Goal: Transaction & Acquisition: Purchase product/service

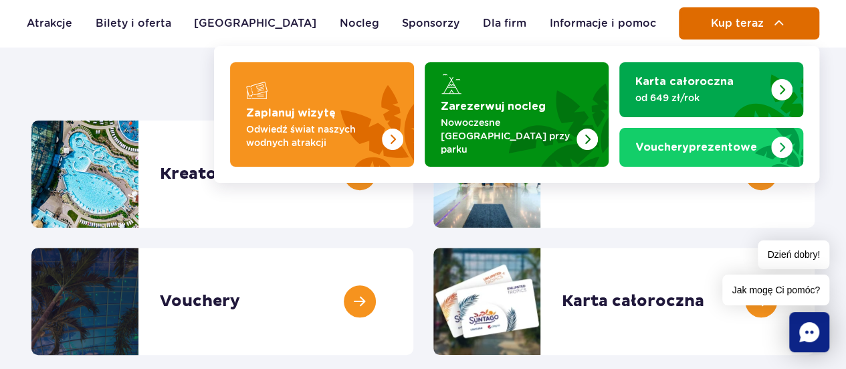
click at [749, 33] on button "Kup teraz" at bounding box center [749, 23] width 140 height 32
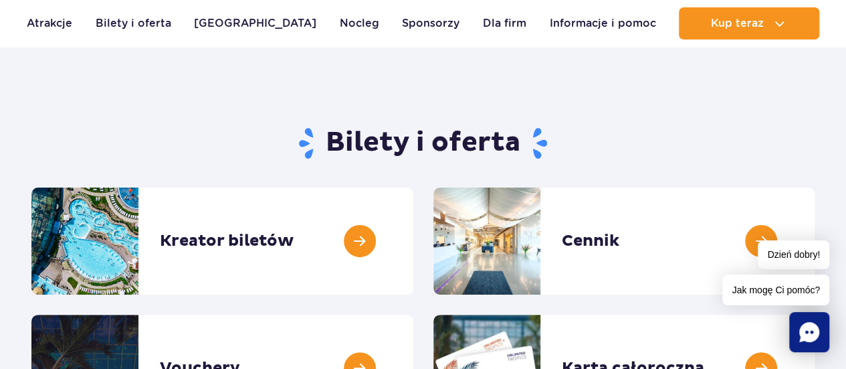
scroll to position [67, 0]
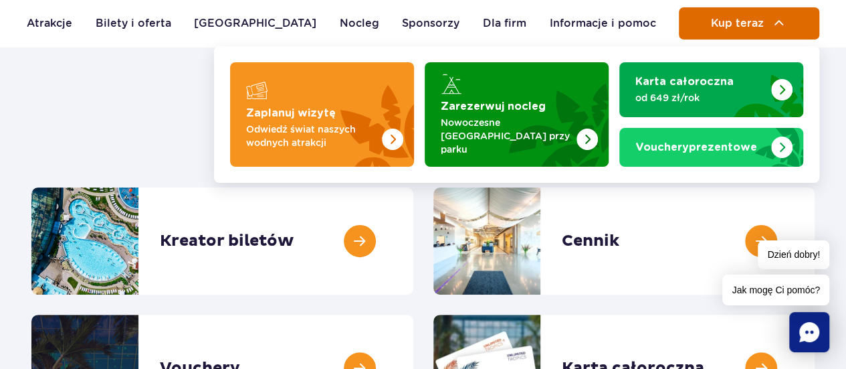
click at [715, 24] on span "Kup teraz" at bounding box center [736, 23] width 53 height 12
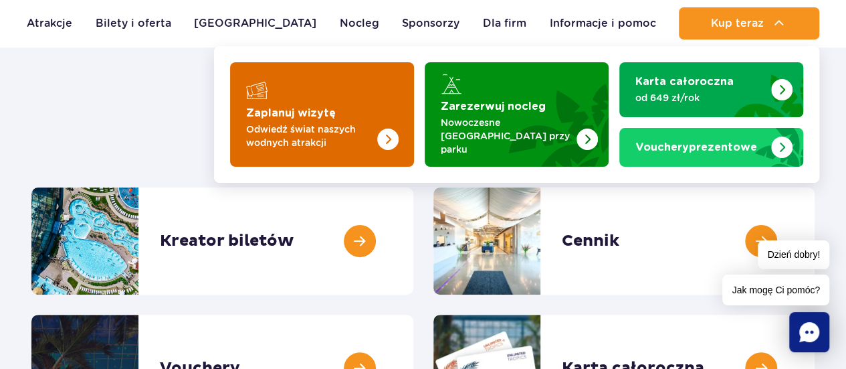
click at [336, 116] on img "Zaplanuj wizytę" at bounding box center [361, 114] width 106 height 104
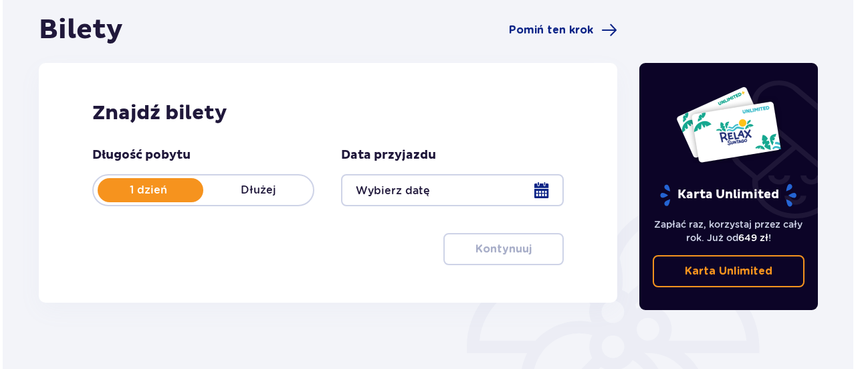
scroll to position [134, 0]
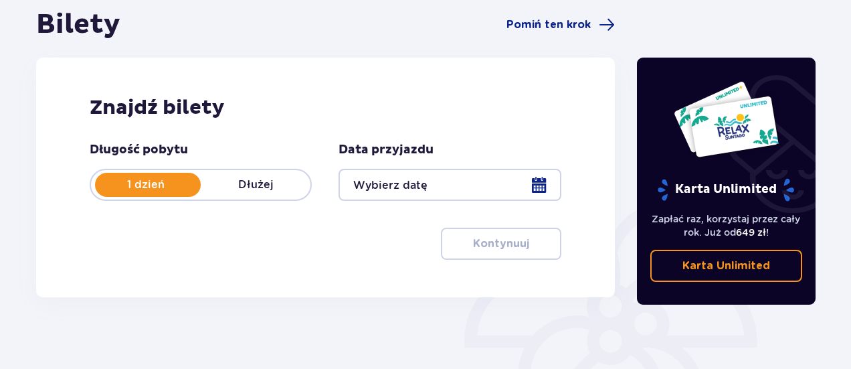
click at [543, 177] on div at bounding box center [449, 185] width 222 height 32
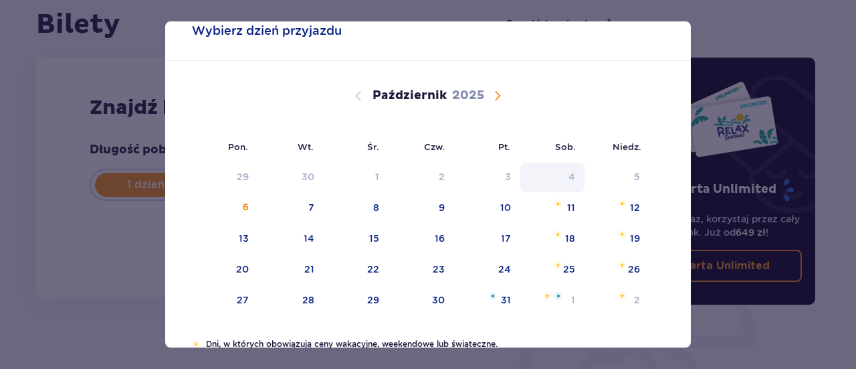
scroll to position [67, 0]
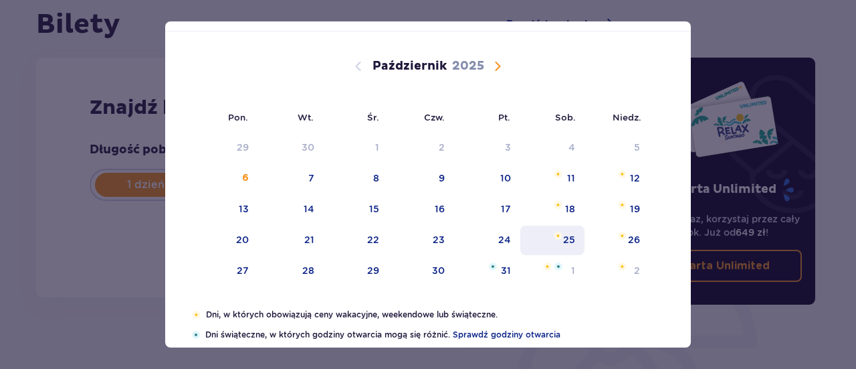
click at [555, 235] on img "sobota, 25 października 2025" at bounding box center [558, 235] width 9 height 8
type input "25.10.25"
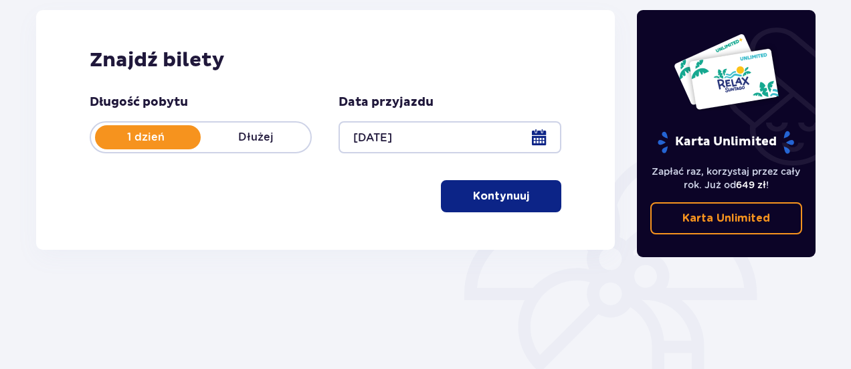
scroll to position [201, 0]
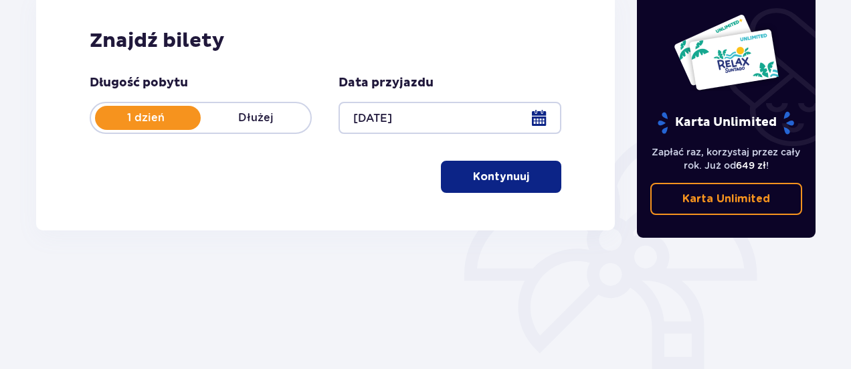
click at [503, 185] on button "Kontynuuj" at bounding box center [501, 177] width 120 height 32
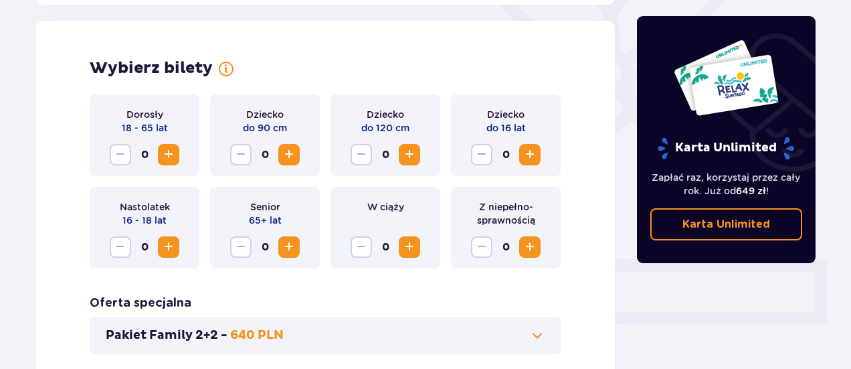
scroll to position [372, 0]
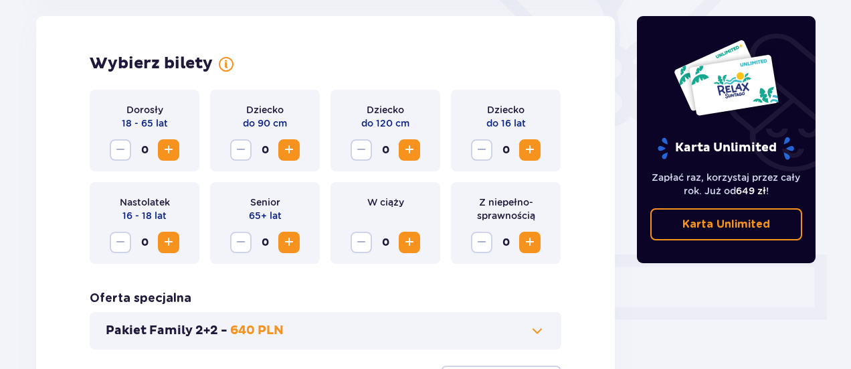
click at [166, 147] on span "Zwiększ" at bounding box center [169, 150] width 16 height 16
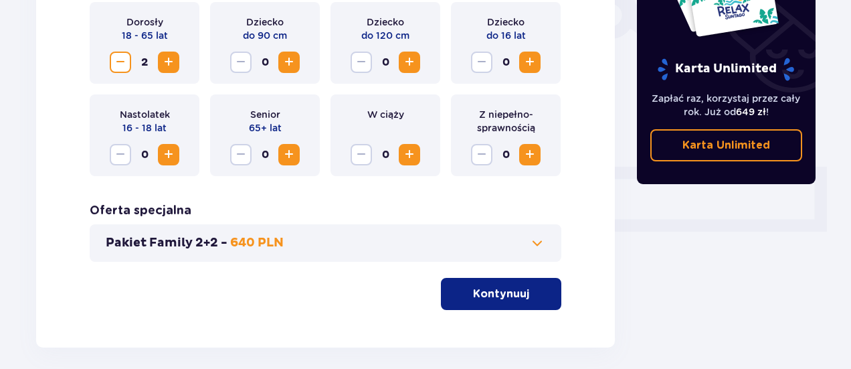
scroll to position [439, 0]
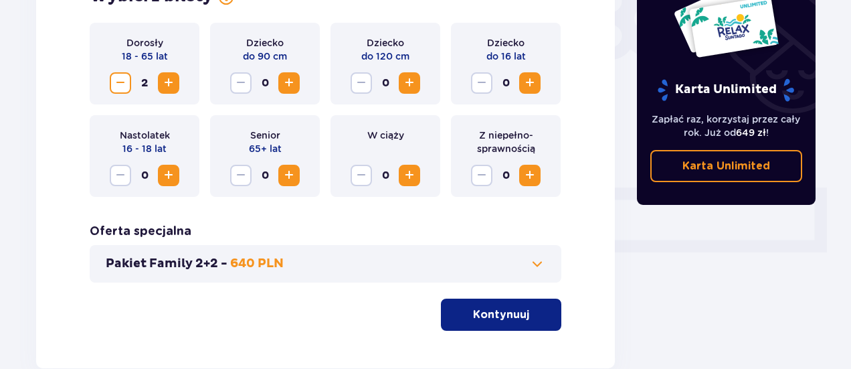
click at [524, 319] on span "button" at bounding box center [532, 314] width 16 height 16
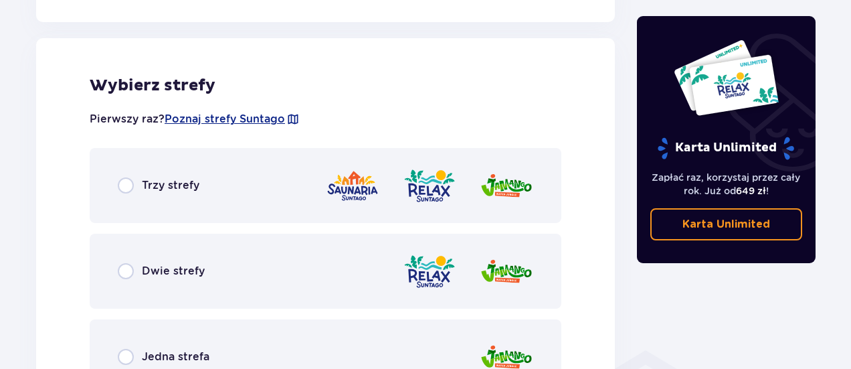
scroll to position [743, 0]
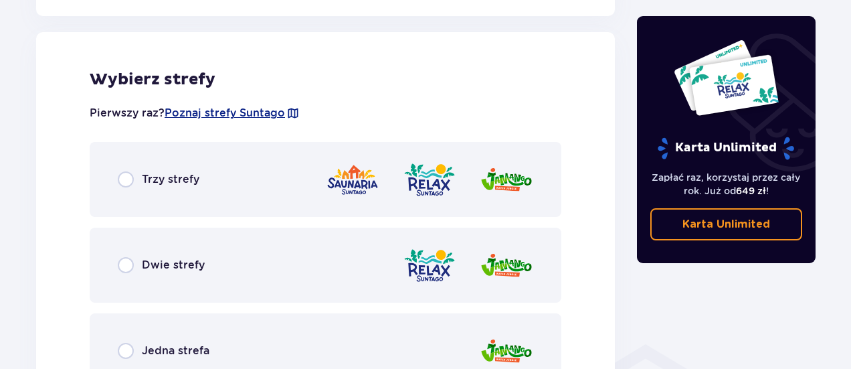
click at [159, 267] on span "Dwie strefy" at bounding box center [173, 265] width 63 height 15
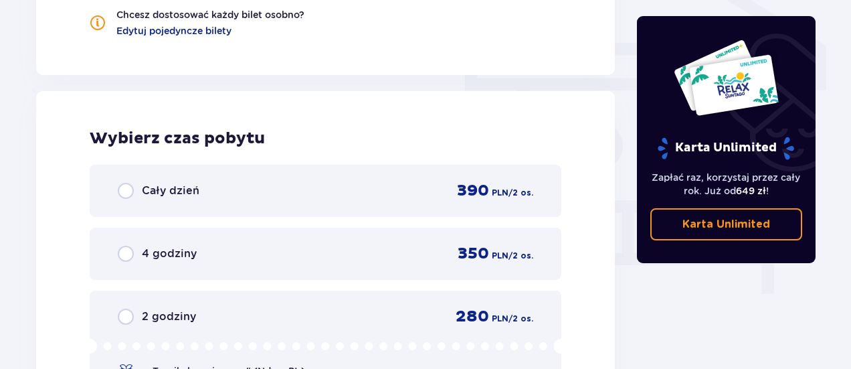
scroll to position [1208, 0]
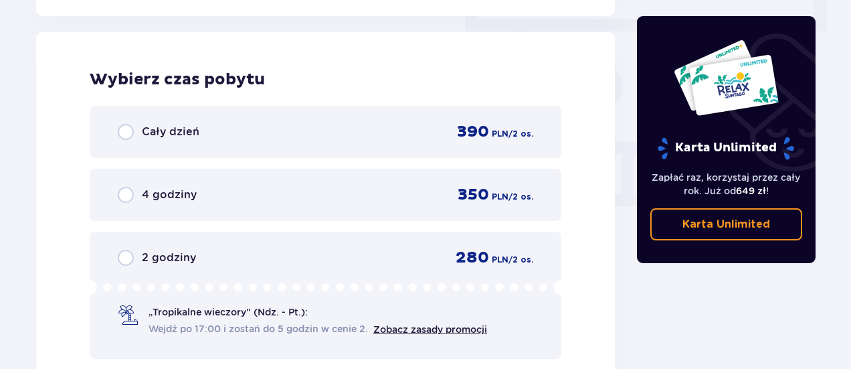
click at [142, 132] on span "Cały dzień" at bounding box center [171, 131] width 58 height 15
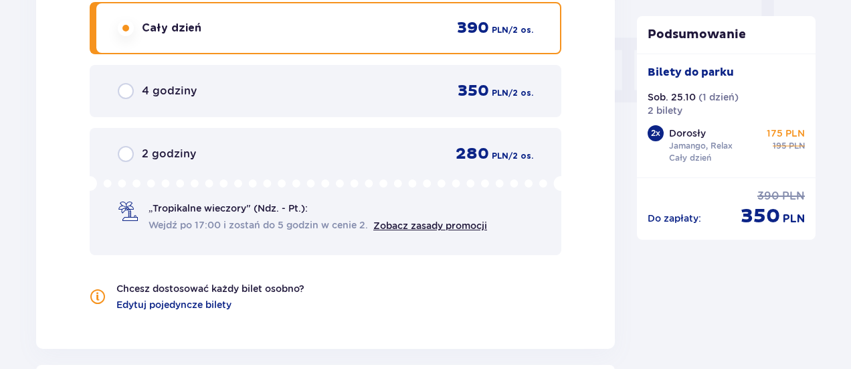
scroll to position [1427, 0]
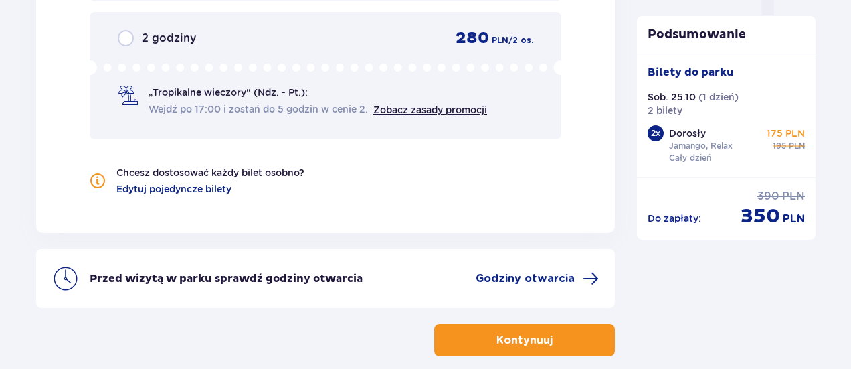
click at [512, 329] on button "Kontynuuj" at bounding box center [524, 340] width 181 height 32
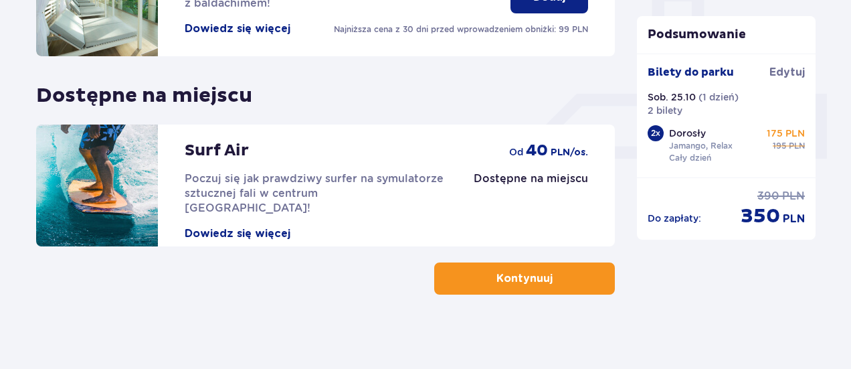
scroll to position [538, 0]
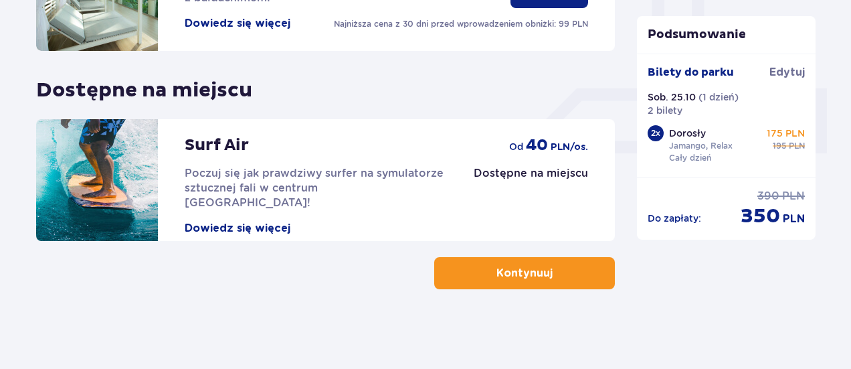
click at [506, 275] on p "Kontynuuj" at bounding box center [524, 273] width 56 height 15
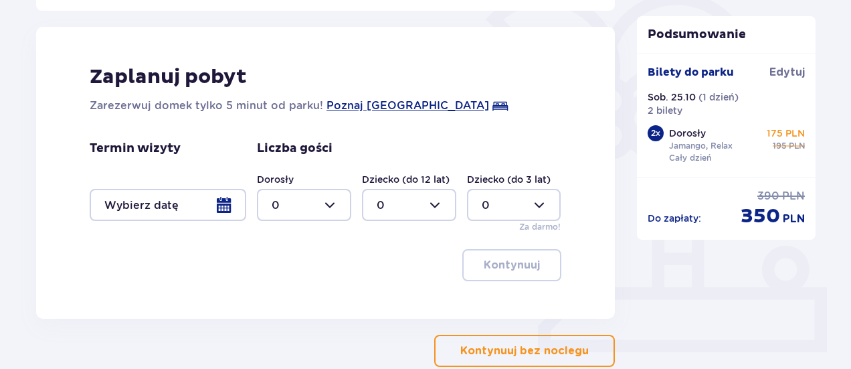
scroll to position [416, 0]
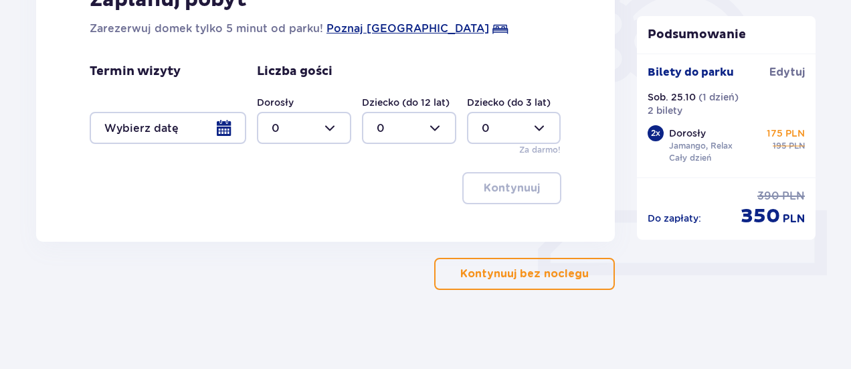
click at [522, 270] on p "Kontynuuj bez noclegu" at bounding box center [524, 273] width 128 height 15
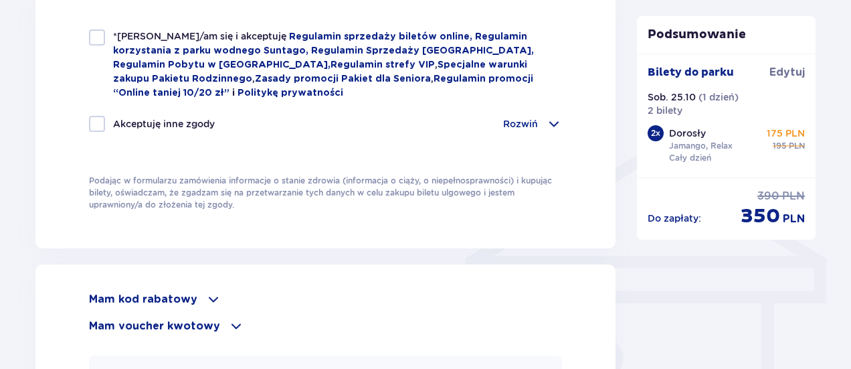
scroll to position [1137, 0]
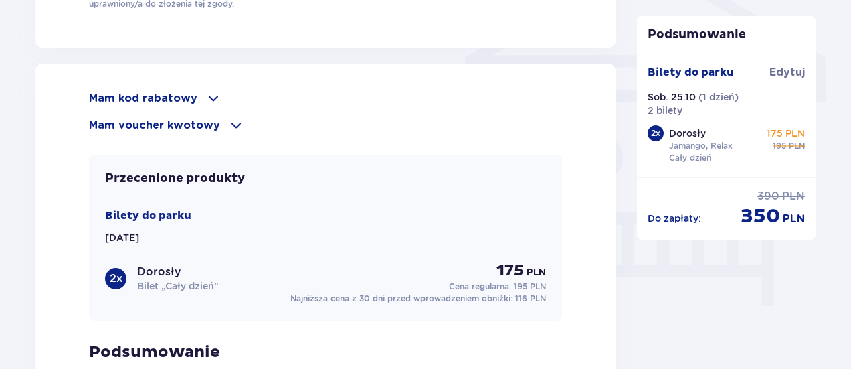
click at [195, 90] on div "Mam kod rabatowy" at bounding box center [325, 98] width 473 height 16
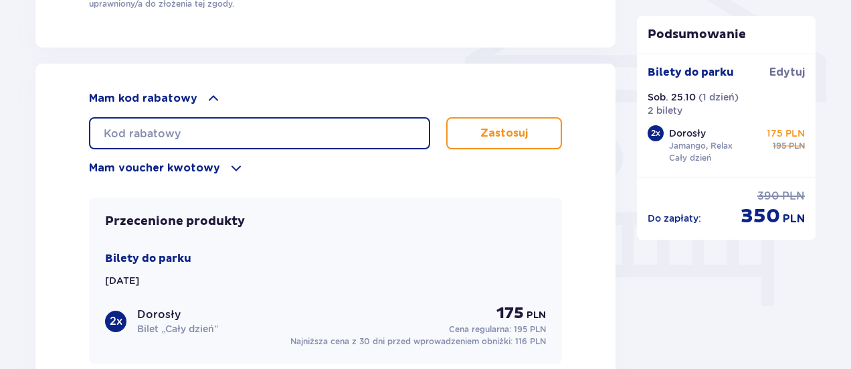
click at [180, 126] on input "text" at bounding box center [259, 133] width 341 height 32
type input "student30!"
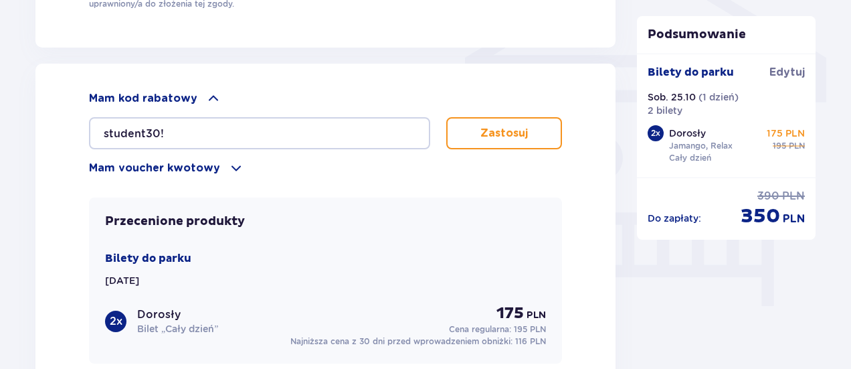
click at [543, 131] on button "Zastosuj" at bounding box center [504, 133] width 116 height 32
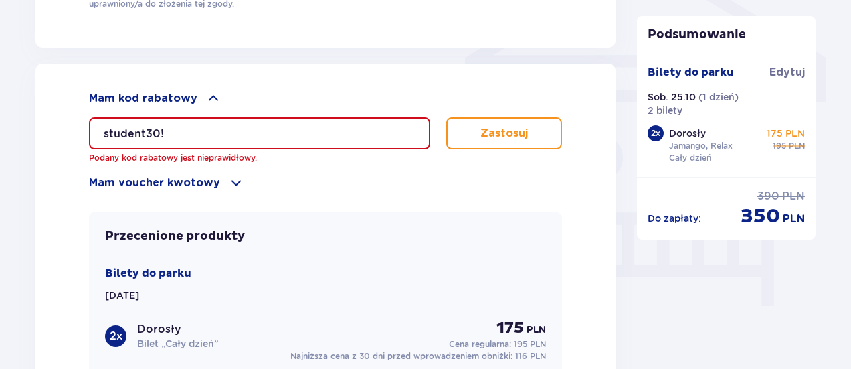
click at [100, 130] on input "student30!" at bounding box center [259, 133] width 341 height 32
drag, startPoint x: 242, startPoint y: 120, endPoint x: 84, endPoint y: 131, distance: 158.3
click at [84, 131] on div "Mam kod rabatowy student30! Podany kod rabatowy jest nieprawidłowy. Zastosuj Ma…" at bounding box center [325, 306] width 580 height 484
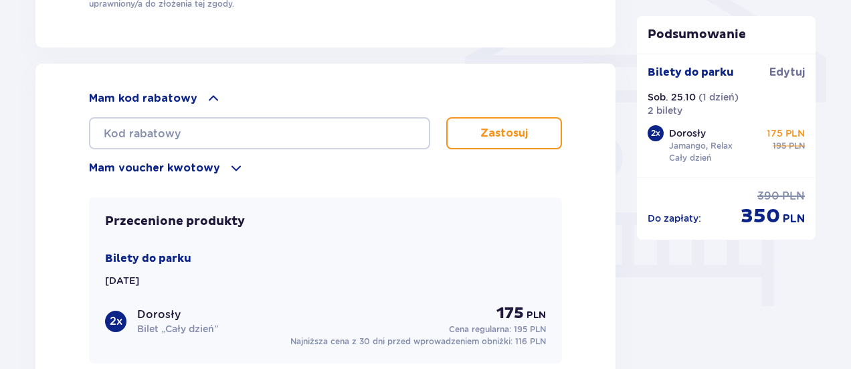
click at [131, 162] on p "Mam voucher kwotowy" at bounding box center [154, 168] width 131 height 15
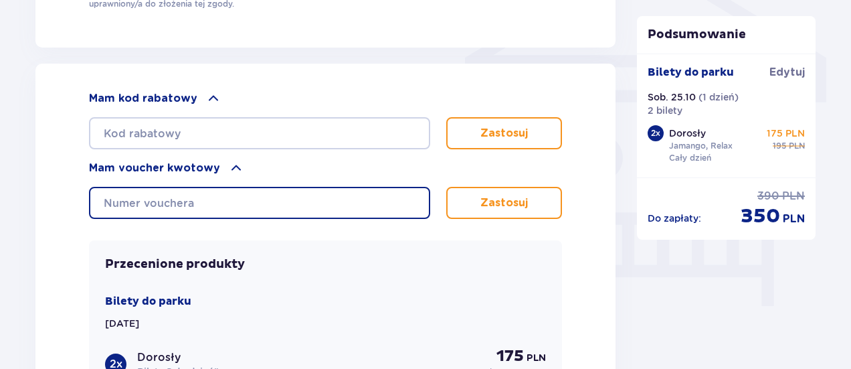
click at [239, 191] on input "text" at bounding box center [259, 203] width 341 height 32
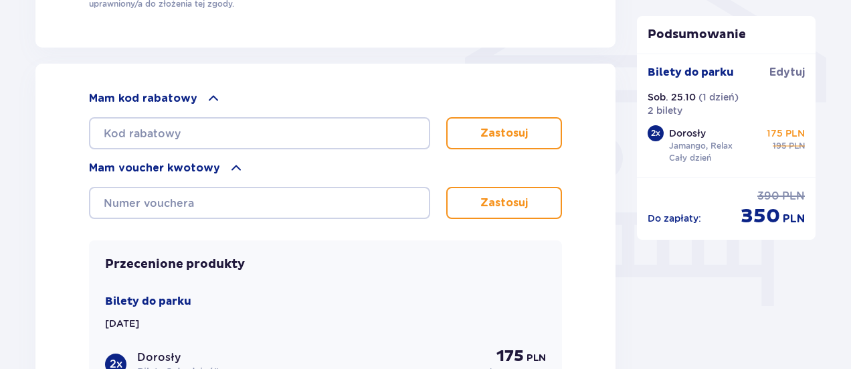
click at [474, 206] on button "Zastosuj" at bounding box center [504, 203] width 116 height 32
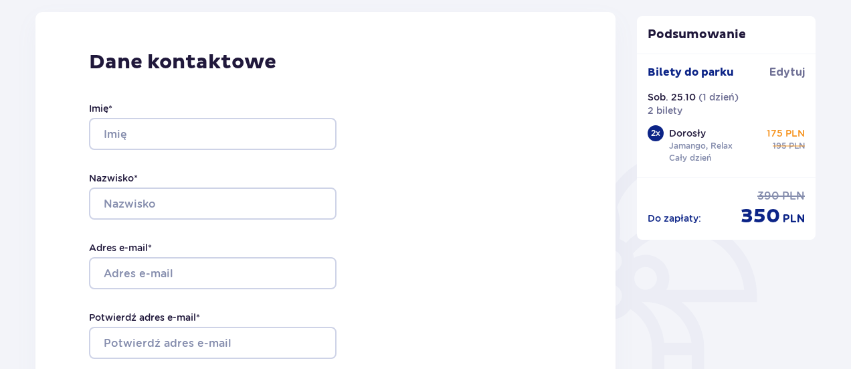
scroll to position [268, 0]
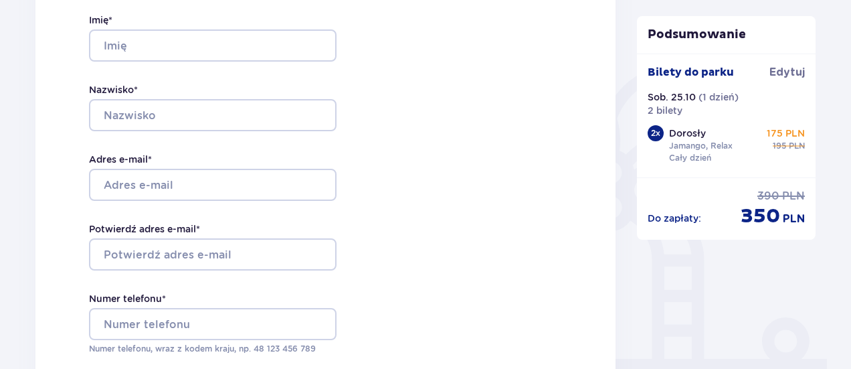
drag, startPoint x: 226, startPoint y: 146, endPoint x: 273, endPoint y: 187, distance: 61.7
click at [273, 187] on div "Imię * Nazwisko * Adres e-mail * Potwierdź adres e-mail * Numer telefonu * Nume…" at bounding box center [213, 184] width 248 height 395
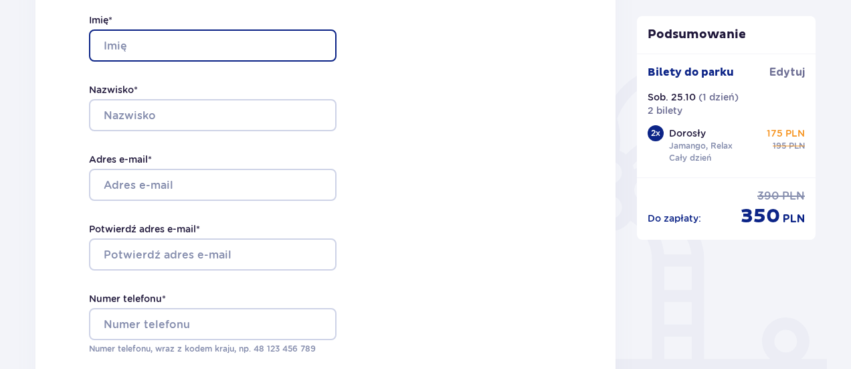
click at [144, 38] on input "Imię *" at bounding box center [213, 45] width 248 height 32
type input "Sylwia"
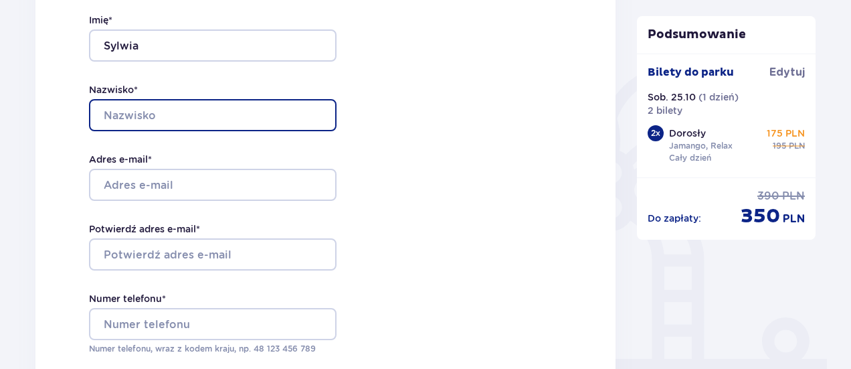
type input "Lipińska"
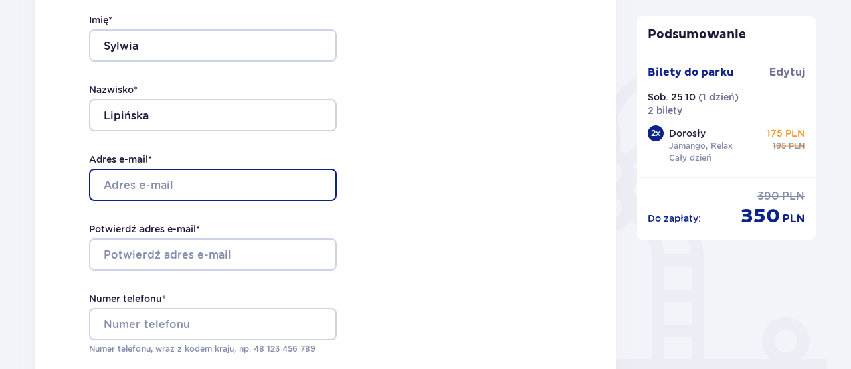
type input "slipinska02@gmail.com"
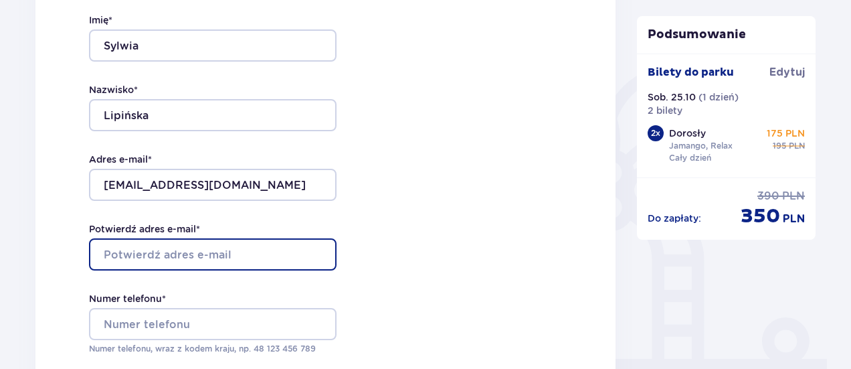
type input "slipinska02@gmail.com"
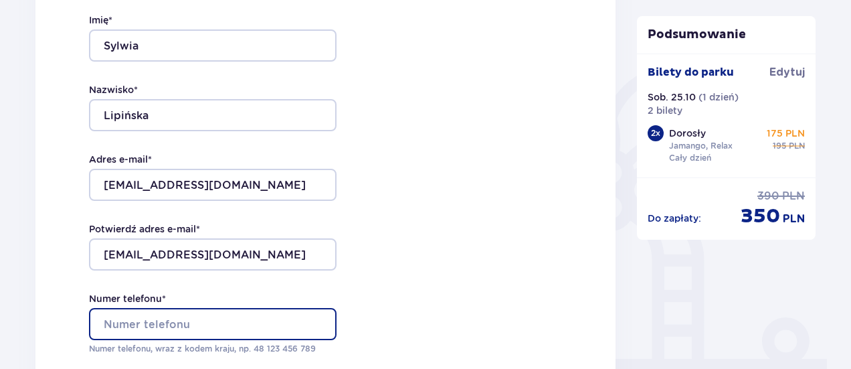
type input "570023773"
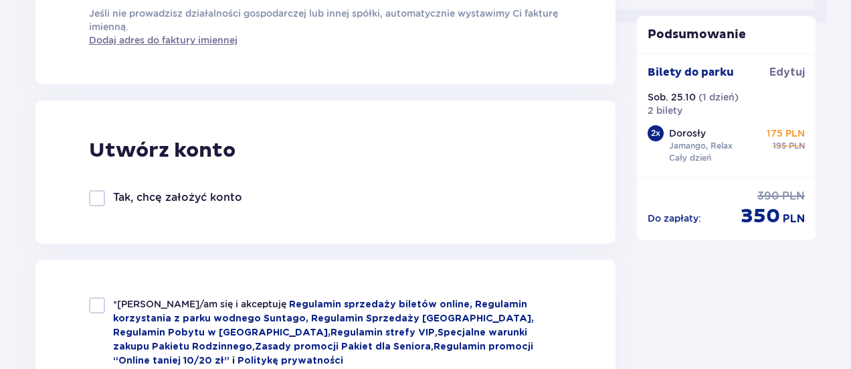
scroll to position [803, 0]
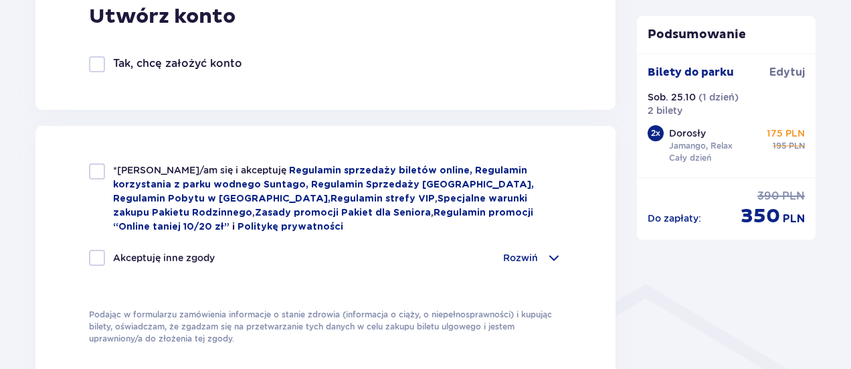
click at [90, 171] on div at bounding box center [97, 171] width 16 height 16
checkbox input "true"
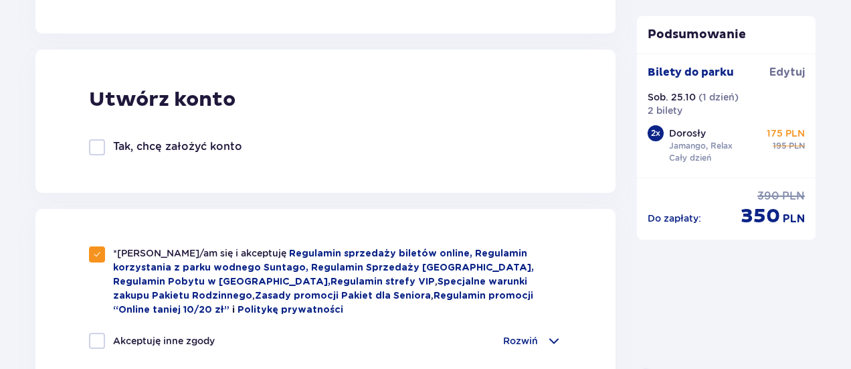
scroll to position [669, 0]
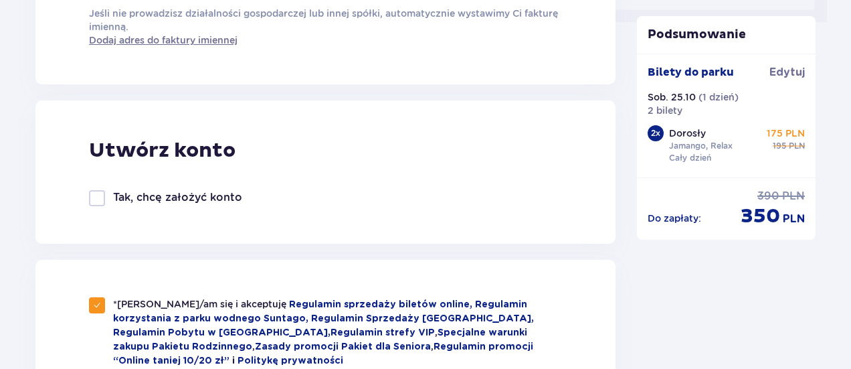
click at [100, 199] on div at bounding box center [97, 198] width 16 height 16
checkbox input "true"
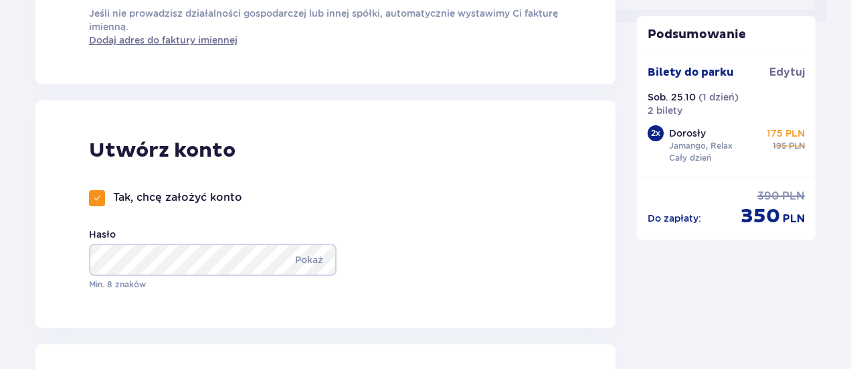
scroll to position [736, 0]
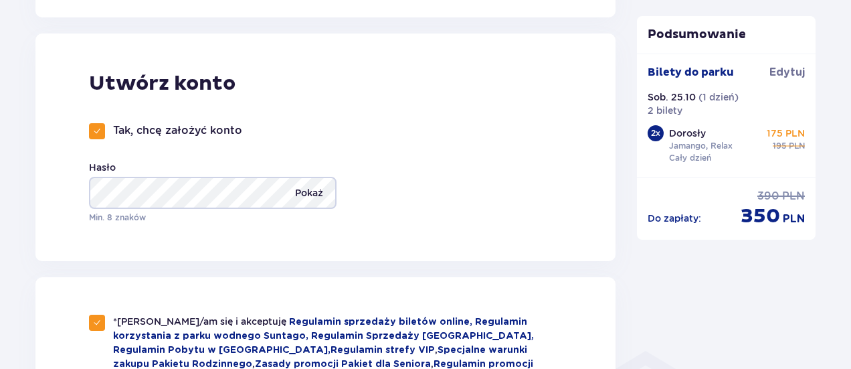
click at [313, 199] on p "Pokaż" at bounding box center [309, 193] width 28 height 32
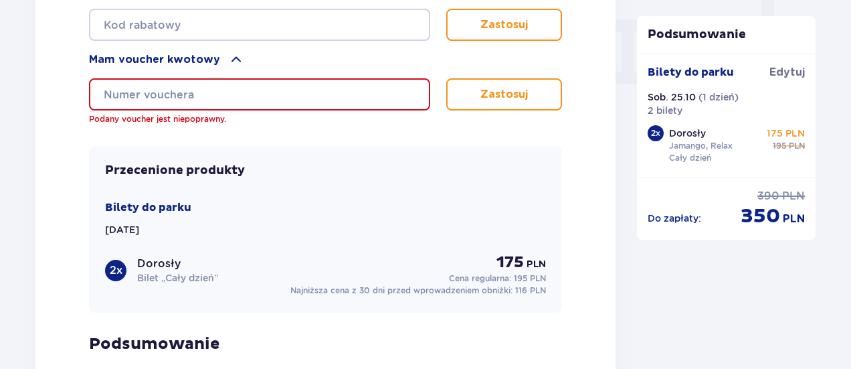
scroll to position [1271, 0]
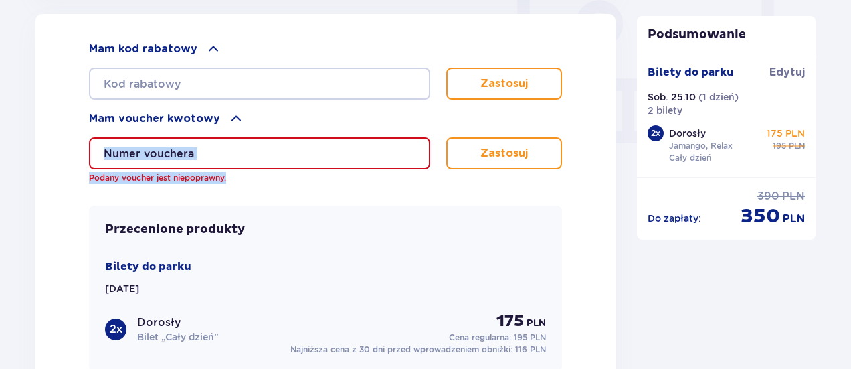
click at [242, 169] on div "Podany voucher jest niepoprawny." at bounding box center [259, 160] width 341 height 47
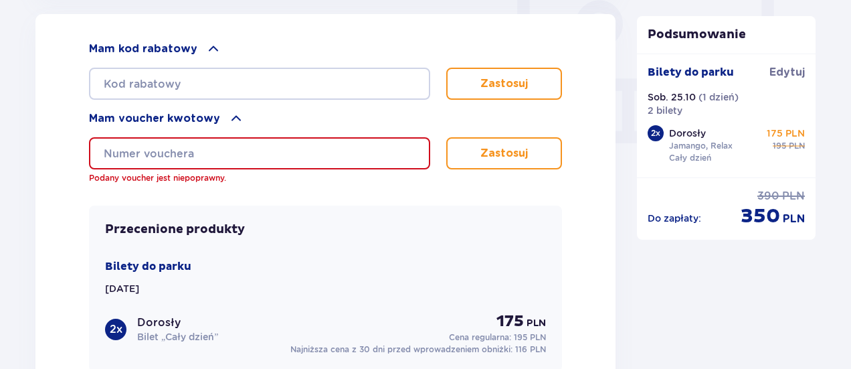
click at [239, 157] on input "text" at bounding box center [259, 153] width 341 height 32
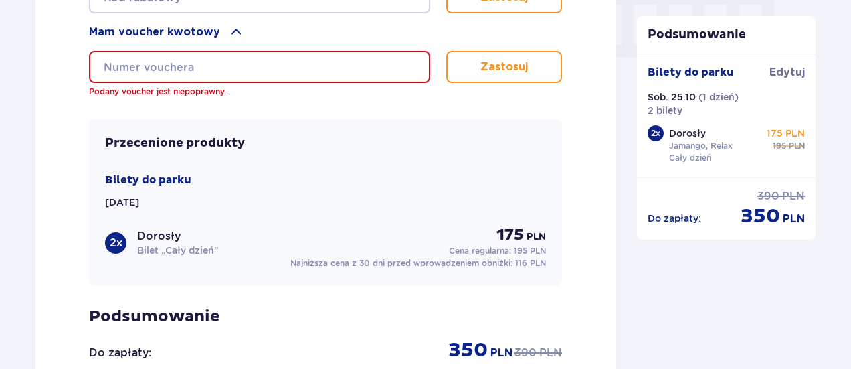
scroll to position [1338, 0]
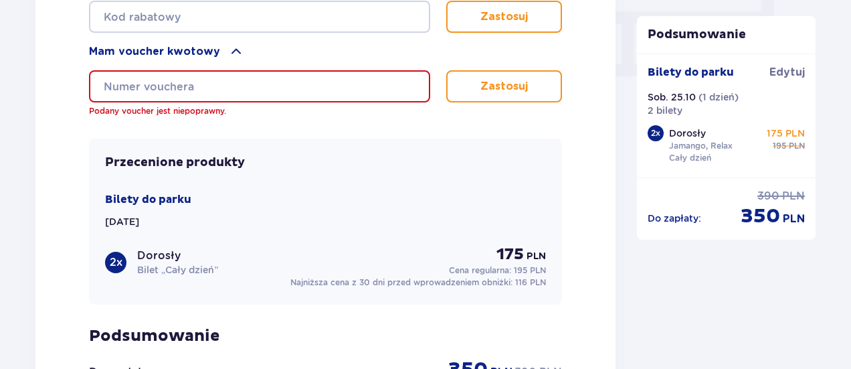
click at [175, 44] on p "Mam voucher kwotowy" at bounding box center [154, 51] width 131 height 15
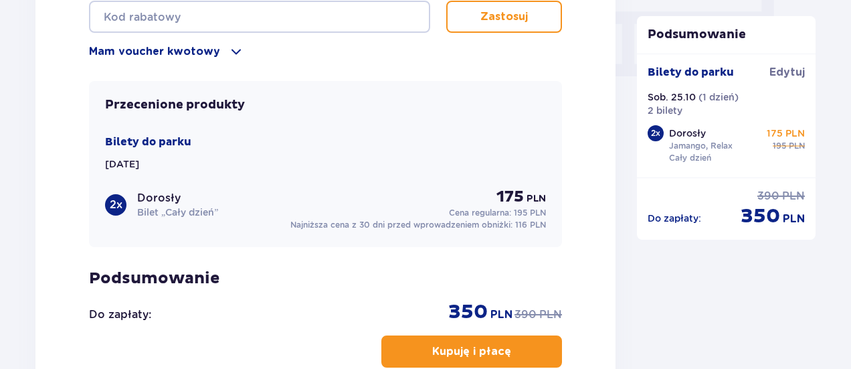
click at [177, 45] on p "Mam voucher kwotowy" at bounding box center [154, 51] width 131 height 15
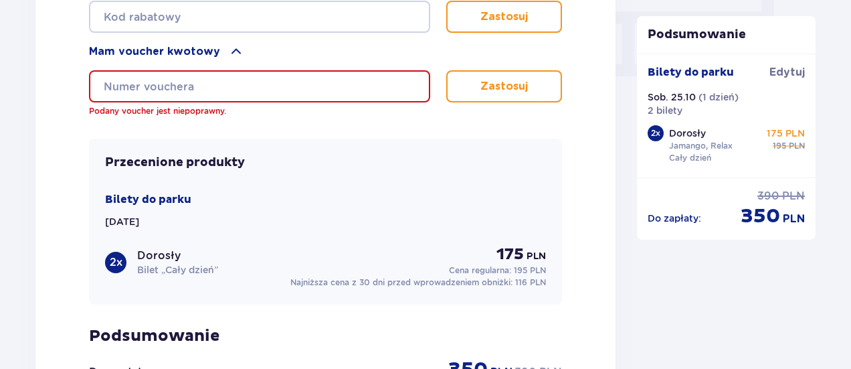
click at [177, 81] on input "text" at bounding box center [259, 86] width 341 height 32
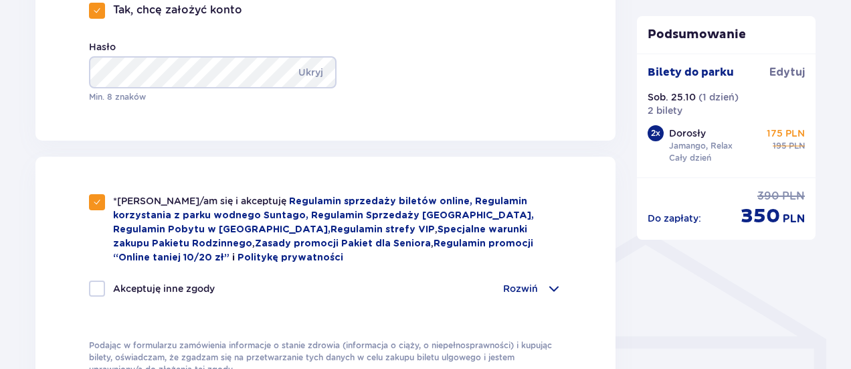
scroll to position [1070, 0]
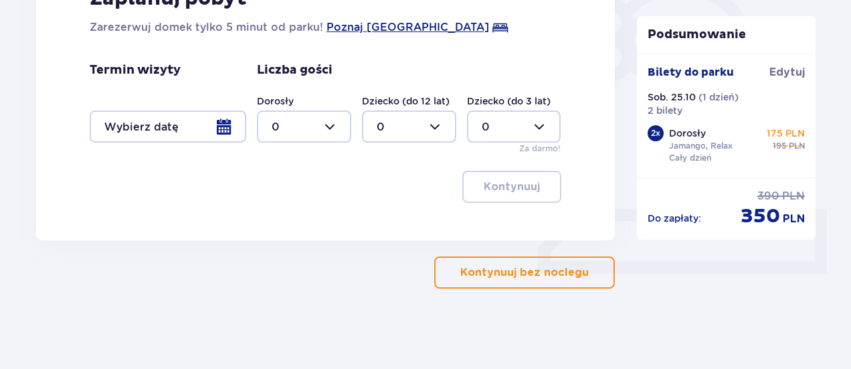
scroll to position [416, 0]
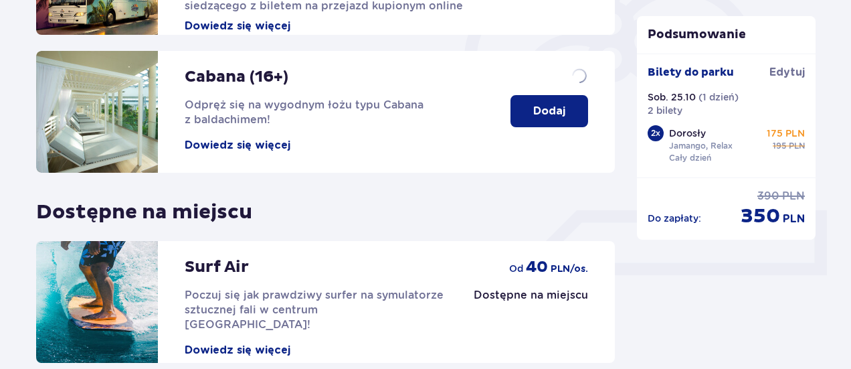
scroll to position [538, 0]
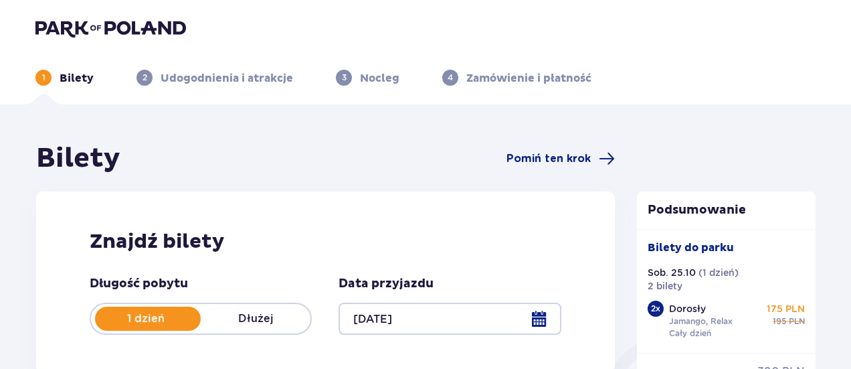
type input "25.10.25"
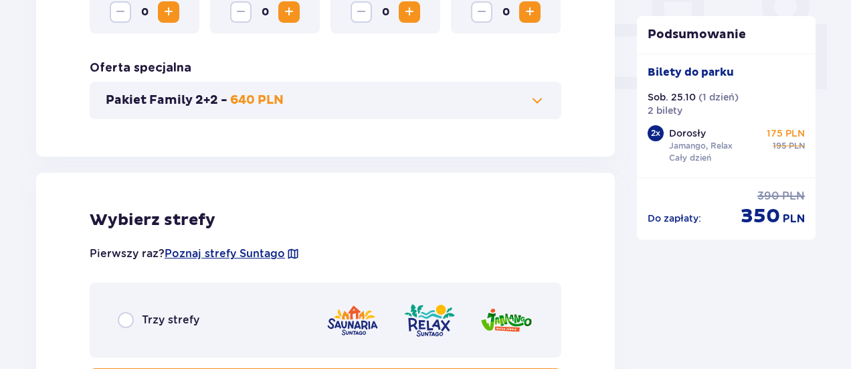
scroll to position [736, 0]
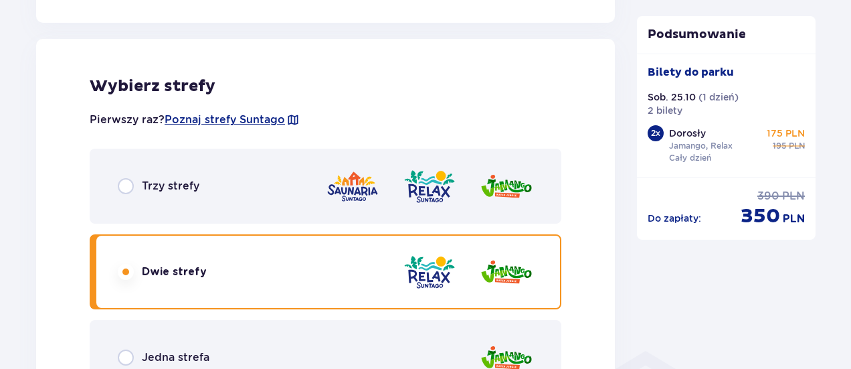
click at [122, 186] on input "radio" at bounding box center [126, 186] width 16 height 16
radio input "true"
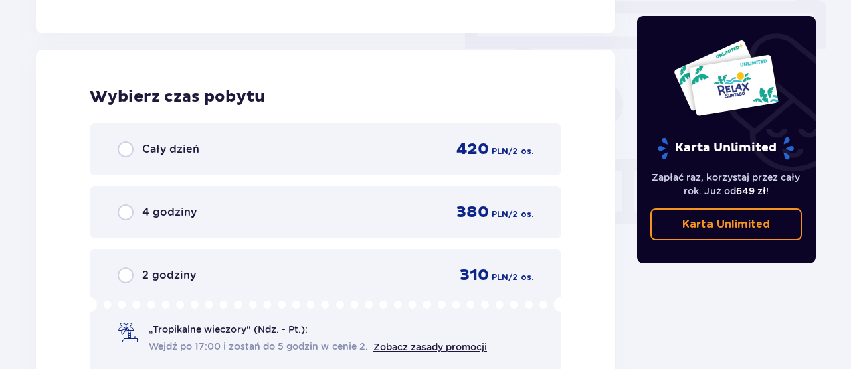
scroll to position [1208, 0]
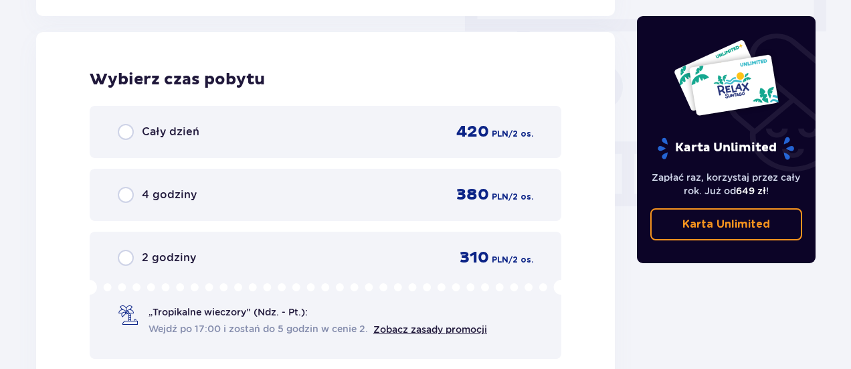
click at [122, 127] on input "radio" at bounding box center [126, 132] width 16 height 16
radio input "true"
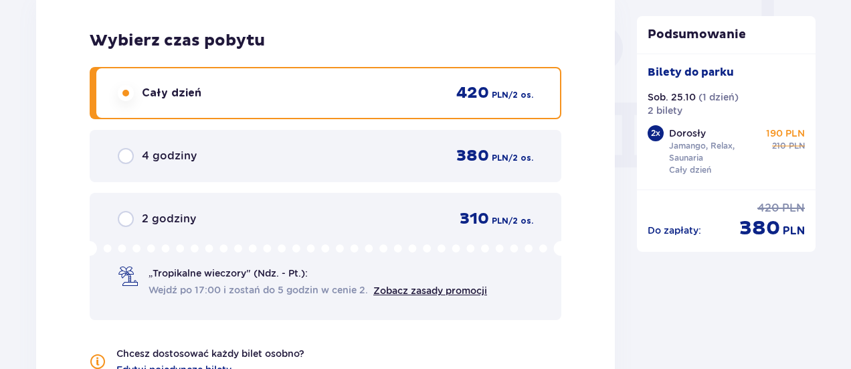
scroll to position [1494, 0]
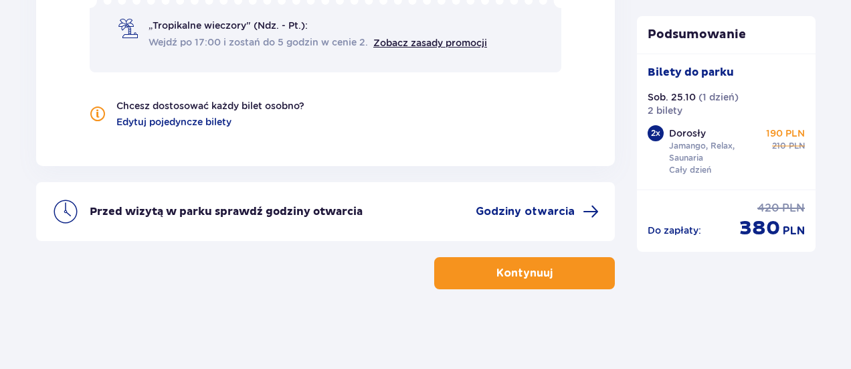
click at [484, 268] on button "Kontynuuj" at bounding box center [524, 273] width 181 height 32
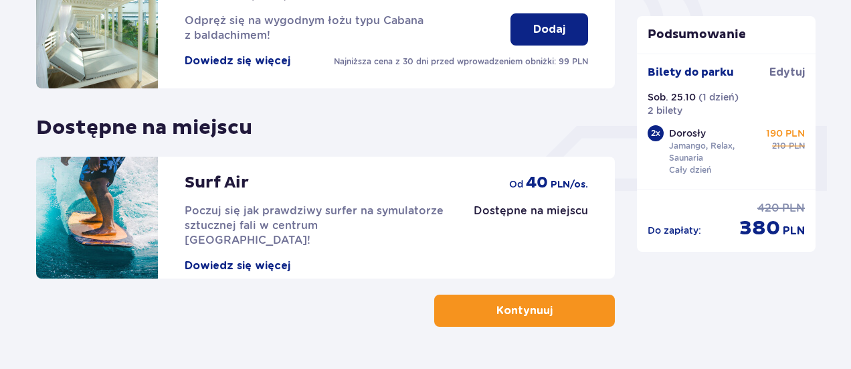
scroll to position [538, 0]
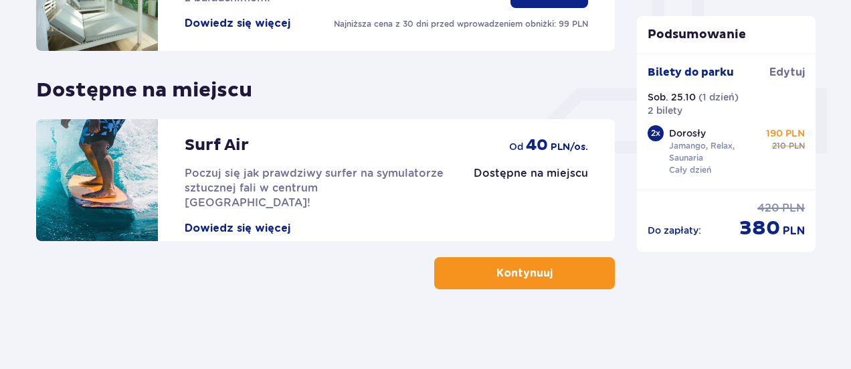
click at [510, 272] on p "Kontynuuj" at bounding box center [524, 273] width 56 height 15
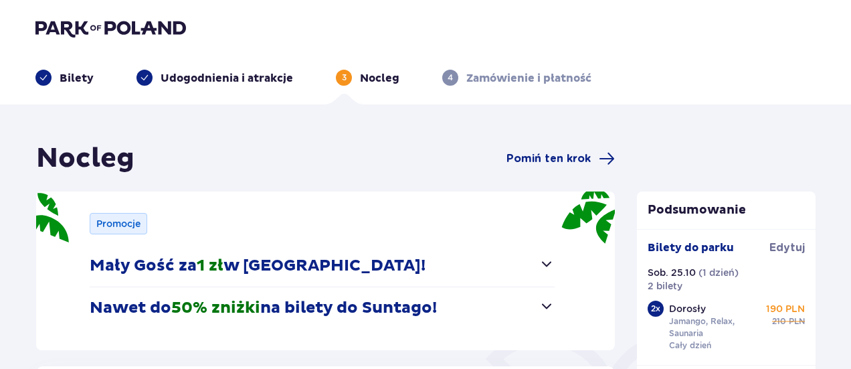
scroll to position [401, 0]
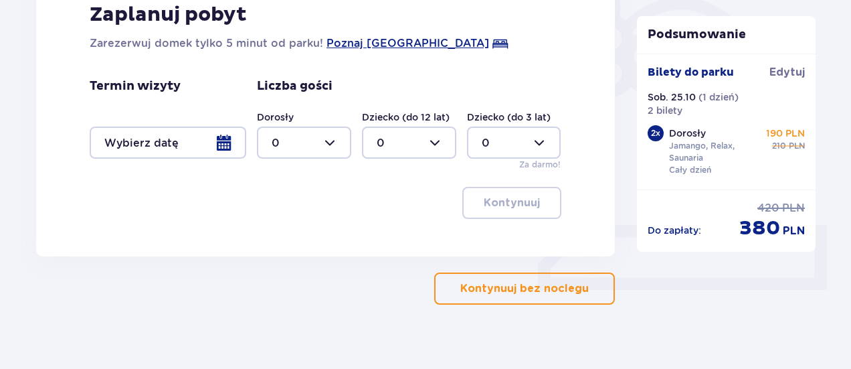
click at [547, 281] on p "Kontynuuj bez noclegu" at bounding box center [524, 288] width 128 height 15
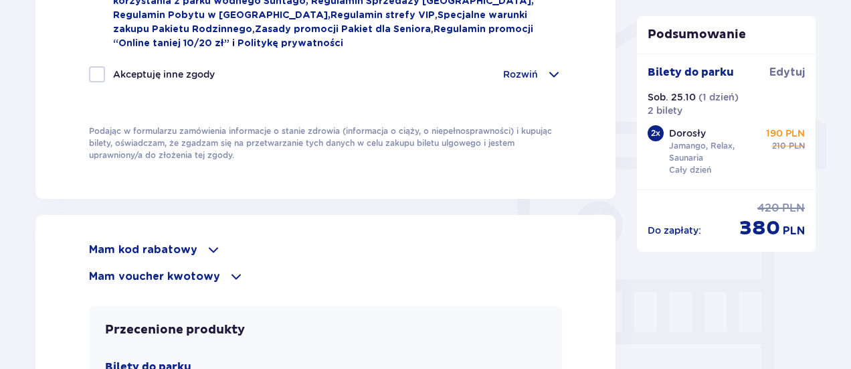
scroll to position [937, 0]
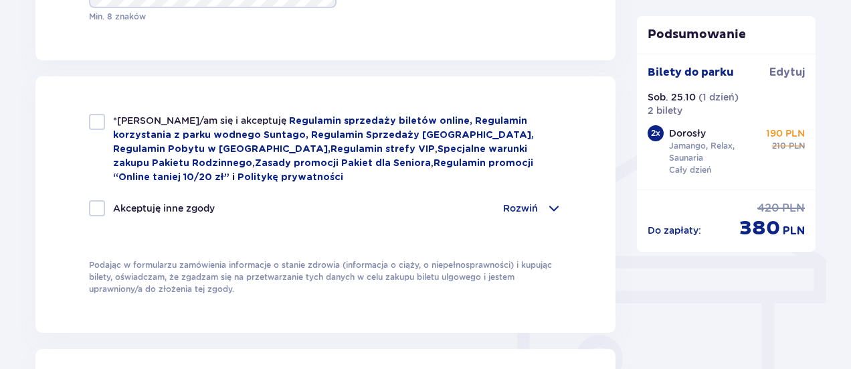
click at [102, 118] on div at bounding box center [97, 122] width 16 height 16
checkbox input "true"
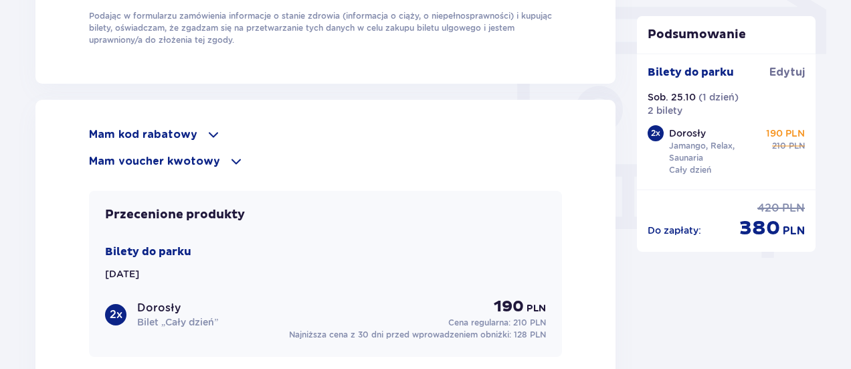
scroll to position [1204, 0]
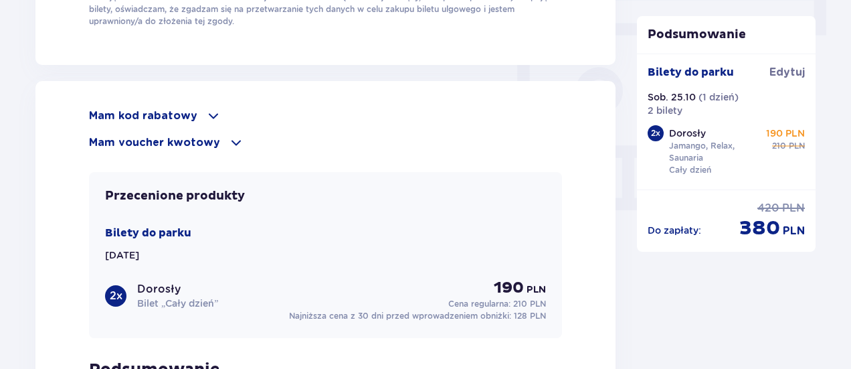
click at [187, 110] on p "Mam kod rabatowy" at bounding box center [143, 115] width 108 height 15
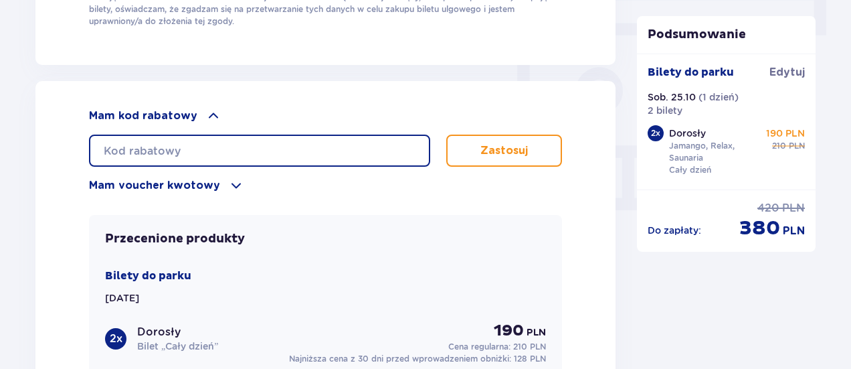
click at [185, 145] on input "text" at bounding box center [259, 150] width 341 height 32
paste input "s"
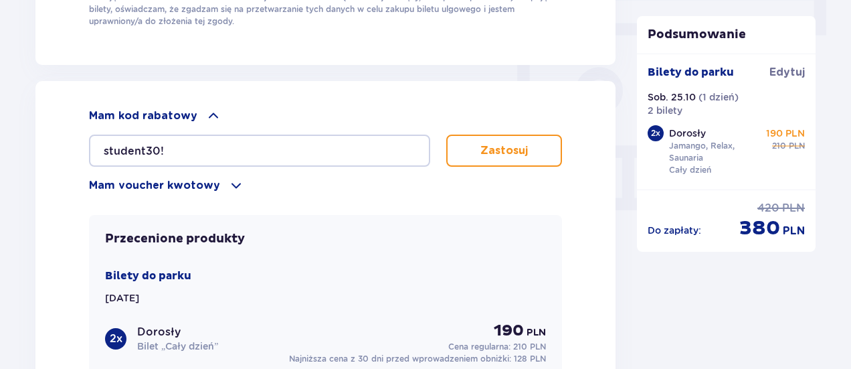
click at [524, 159] on button "Zastosuj" at bounding box center [504, 150] width 116 height 32
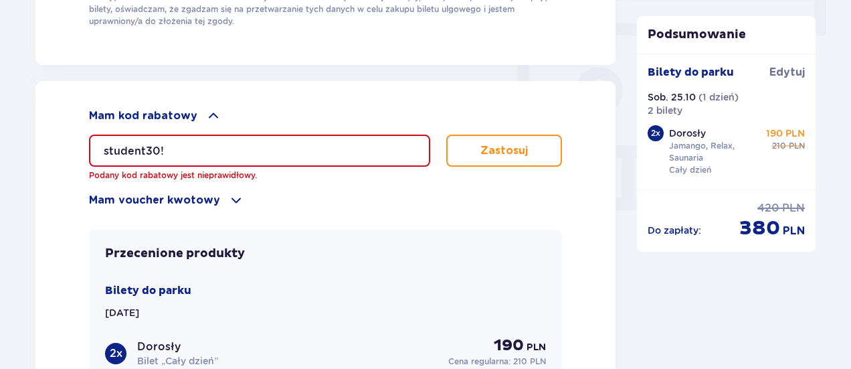
click at [103, 145] on input "student30!" at bounding box center [259, 150] width 341 height 32
click at [232, 147] on input "student30!" at bounding box center [259, 150] width 341 height 32
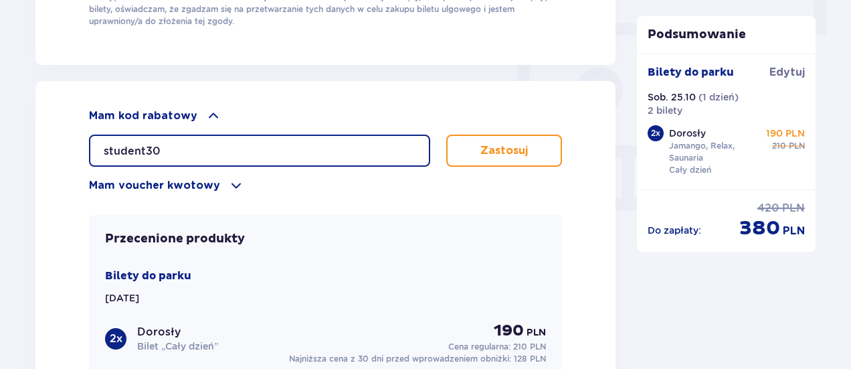
type input "student30"
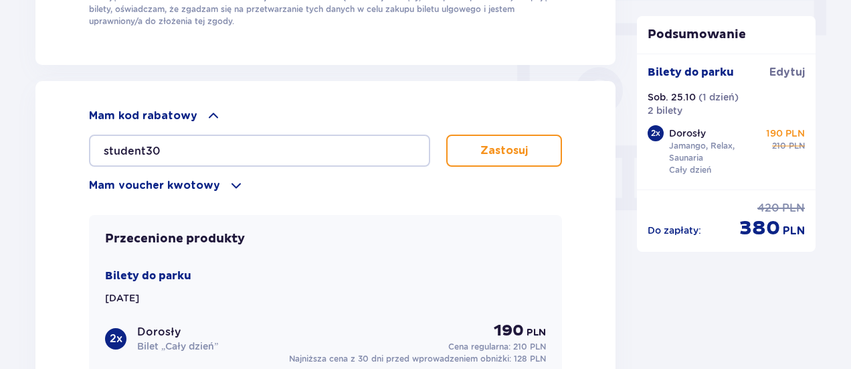
click at [515, 148] on p "Zastosuj" at bounding box center [503, 150] width 47 height 15
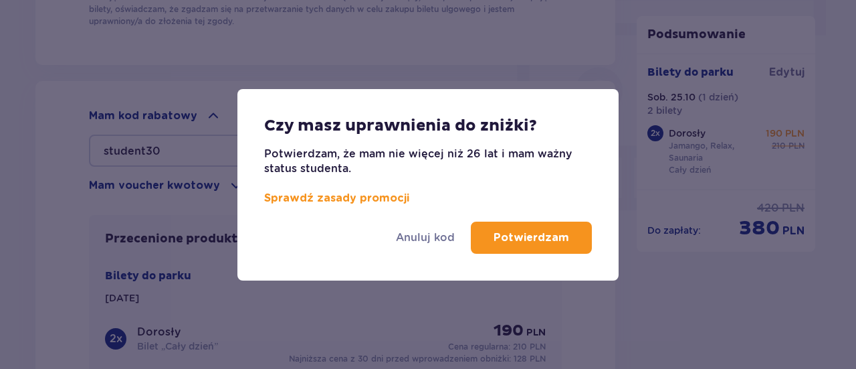
click at [536, 234] on p "Potwierdzam" at bounding box center [532, 237] width 76 height 15
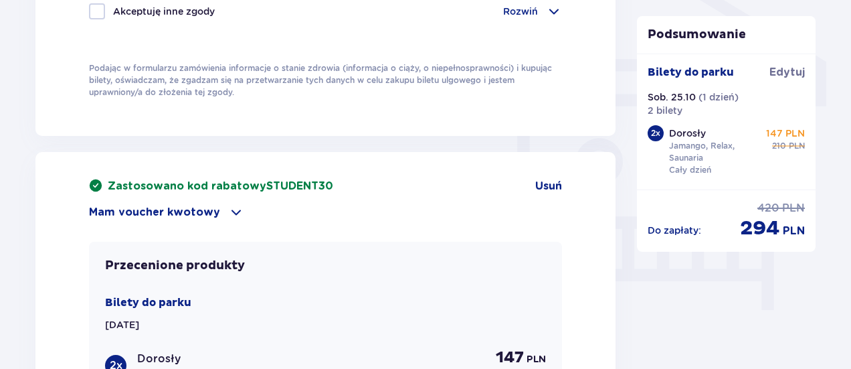
scroll to position [1163, 0]
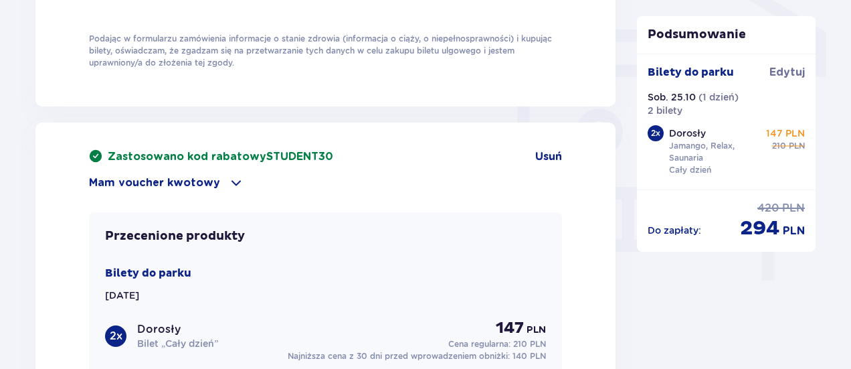
click at [194, 179] on p "Mam voucher kwotowy" at bounding box center [154, 182] width 131 height 15
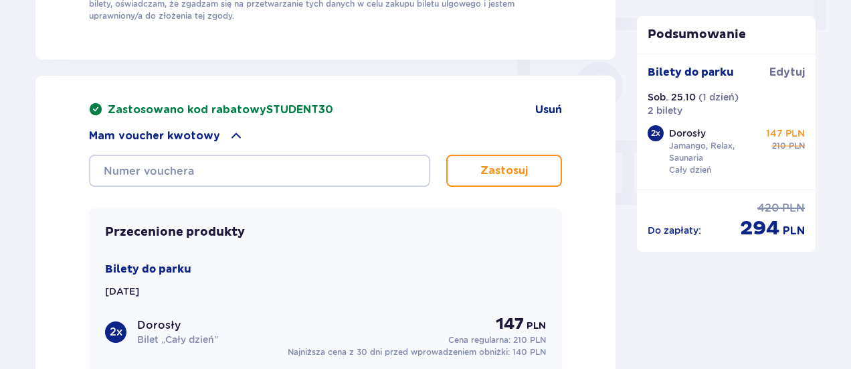
scroll to position [1205, 0]
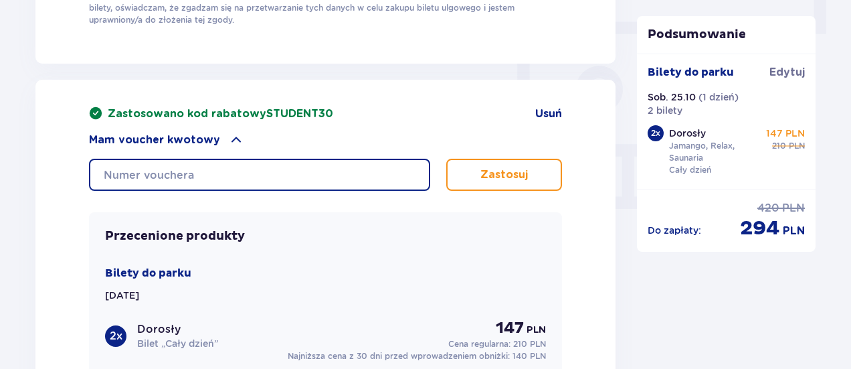
click at [167, 167] on input "text" at bounding box center [259, 175] width 341 height 32
type input "0620006117292866"
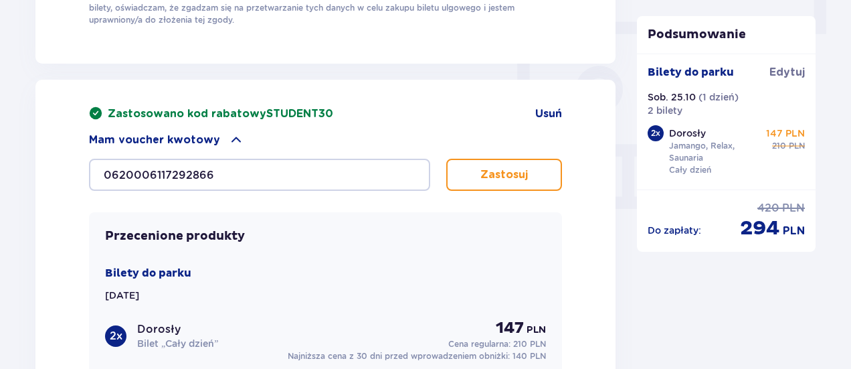
click at [491, 168] on p "Zastosuj" at bounding box center [503, 174] width 47 height 15
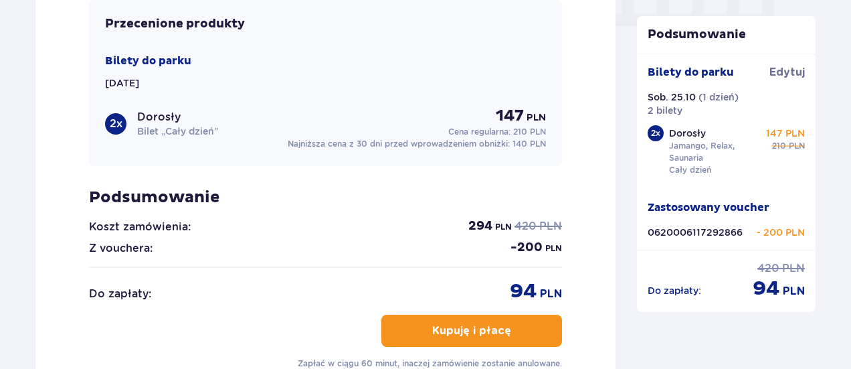
scroll to position [1406, 0]
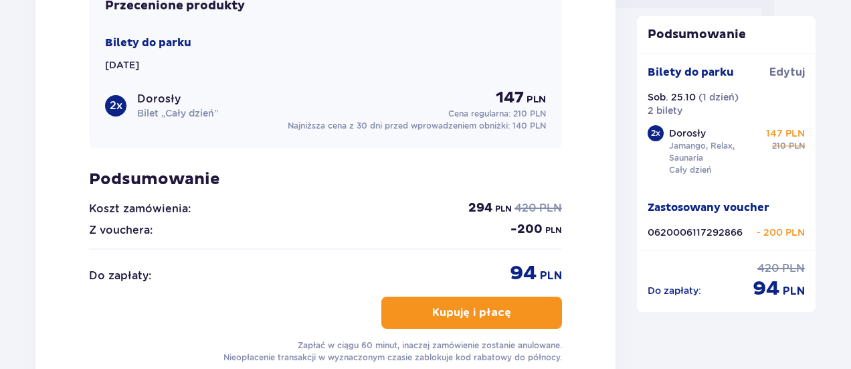
click at [483, 311] on p "Kupuję i płacę" at bounding box center [471, 312] width 79 height 15
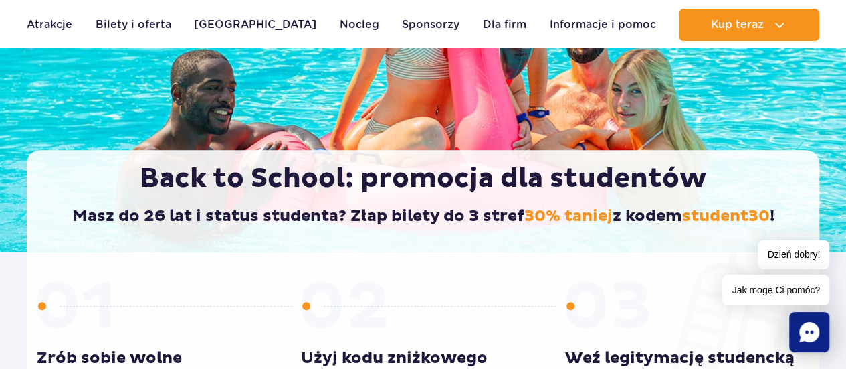
scroll to position [67, 0]
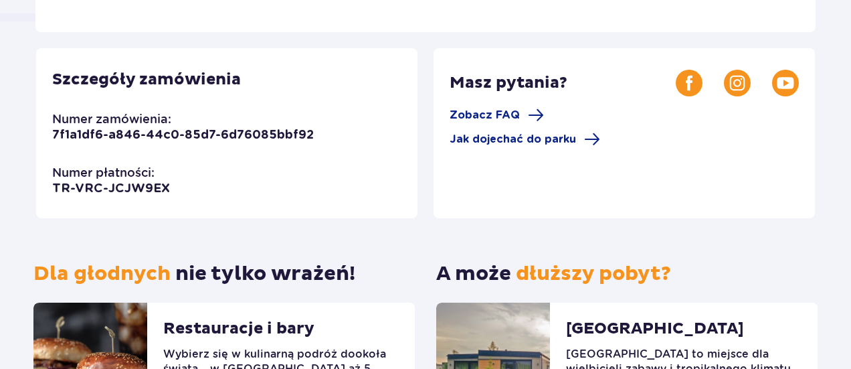
scroll to position [334, 0]
